Goal: Transaction & Acquisition: Book appointment/travel/reservation

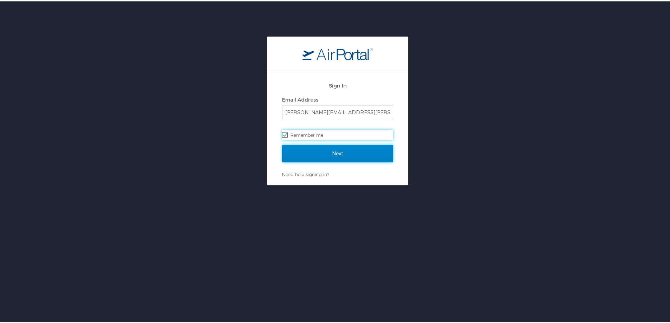
click at [362, 154] on input "Next" at bounding box center [337, 152] width 111 height 18
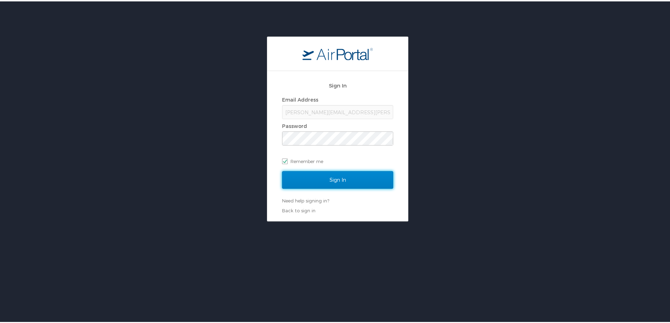
click at [290, 182] on input "Sign In" at bounding box center [337, 179] width 111 height 18
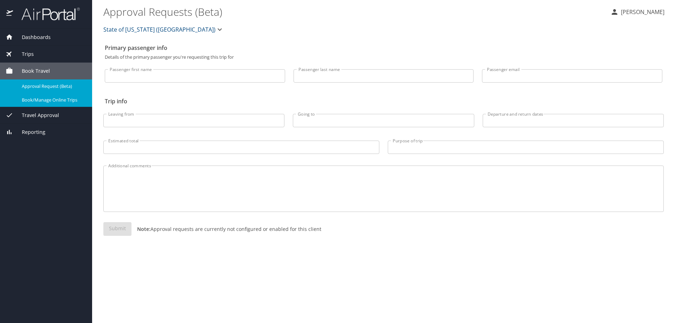
click at [53, 95] on link "Book/Manage Online Trips" at bounding box center [46, 100] width 92 height 14
click at [157, 318] on div "Primary passenger info Details of the primary passenger you're requesting this …" at bounding box center [383, 182] width 560 height 282
